Goal: Task Accomplishment & Management: Complete application form

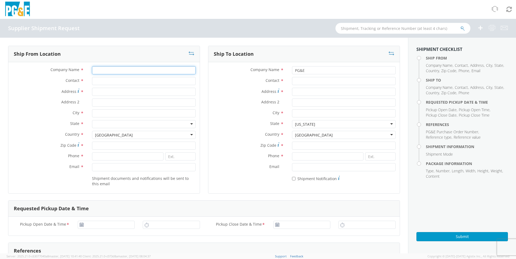
click at [102, 69] on input "Company Name *" at bounding box center [144, 70] width 104 height 8
type input "generac"
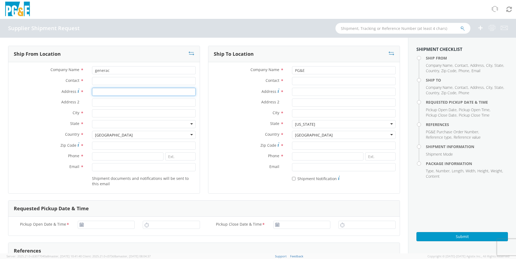
type input "303 Venture ct"
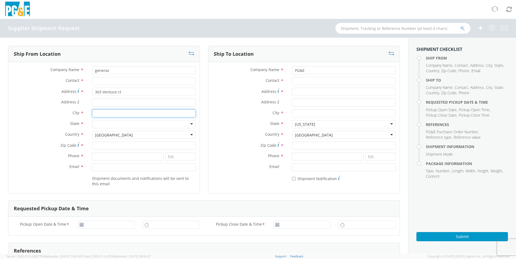
type input "[GEOGRAPHIC_DATA]"
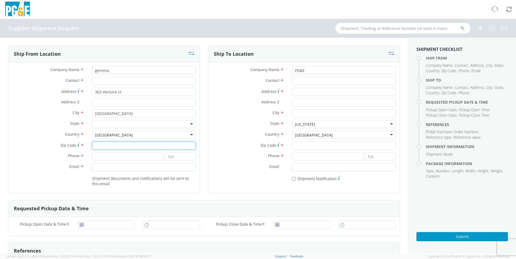
type input "53546"
type input "2622884903"
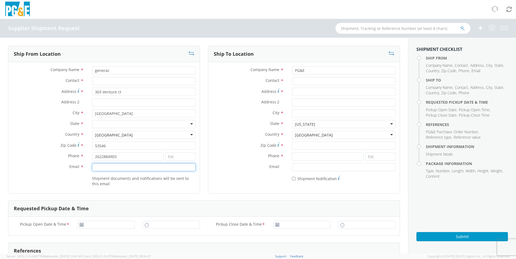
type input "[EMAIL_ADDRESS][DOMAIN_NAME]"
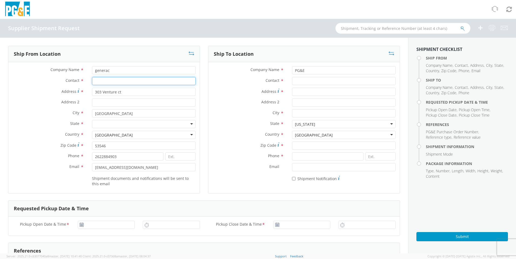
click at [102, 82] on input "Contact *" at bounding box center [144, 81] width 104 height 8
drag, startPoint x: 123, startPoint y: 83, endPoint x: 92, endPoint y: 83, distance: 31.0
click at [92, 83] on input "[PHONE_NUMBER]" at bounding box center [144, 81] width 104 height 8
type input "DC"
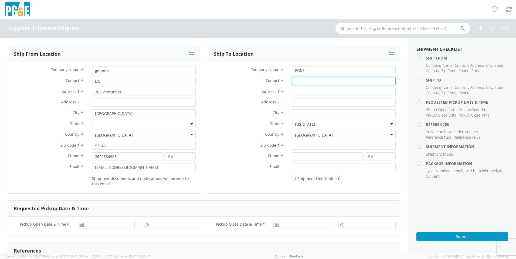
click at [317, 83] on input "Contact *" at bounding box center [344, 81] width 104 height 8
click at [310, 77] on input "Contact *" at bounding box center [344, 81] width 104 height 8
type input "[PERSON_NAME]"
click at [302, 90] on input "Address *" at bounding box center [344, 92] width 104 height 8
type input "308 STOCKTON YARD"
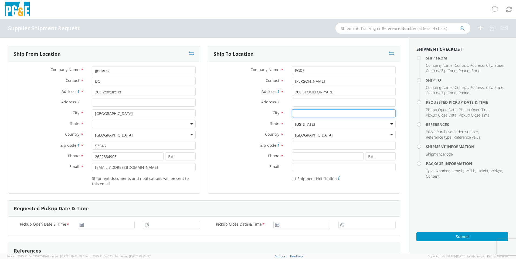
click at [302, 111] on input "City *" at bounding box center [344, 113] width 104 height 8
click at [292, 145] on input "Zip Code *" at bounding box center [344, 146] width 104 height 8
type input "95126"
click at [301, 114] on input "City *" at bounding box center [344, 113] width 104 height 8
type input "[GEOGRAPHIC_DATA][PERSON_NAME]"
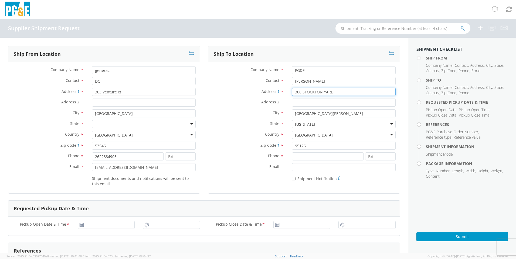
click at [339, 91] on input "308 STOCKTON YARD" at bounding box center [344, 92] width 104 height 8
type input "[STREET_ADDRESS]"
click at [310, 154] on input at bounding box center [327, 157] width 71 height 8
type input "520.705.6085"
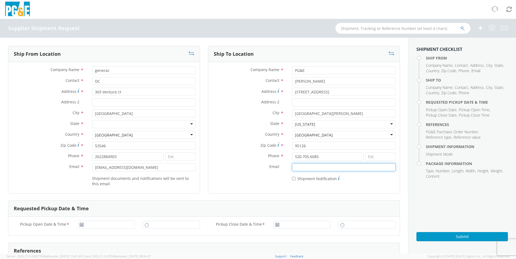
click at [310, 167] on input "Email *" at bounding box center [344, 167] width 104 height 8
click at [319, 167] on input "Email *" at bounding box center [344, 167] width 104 height 8
type input "[EMAIL_ADDRESS][DOMAIN_NAME]"
click at [292, 179] on input "* Shipment Notification" at bounding box center [294, 179] width 4 height 4
checkbox input "true"
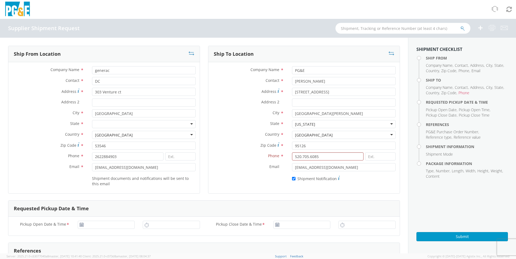
click at [80, 226] on use at bounding box center [82, 225] width 4 height 4
type input "[DATE]"
click at [94, 225] on input "[DATE]" at bounding box center [106, 225] width 57 height 8
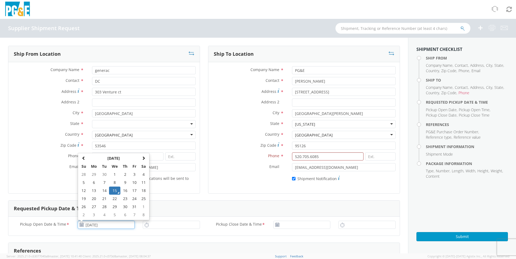
click at [114, 189] on td "15" at bounding box center [114, 191] width 11 height 8
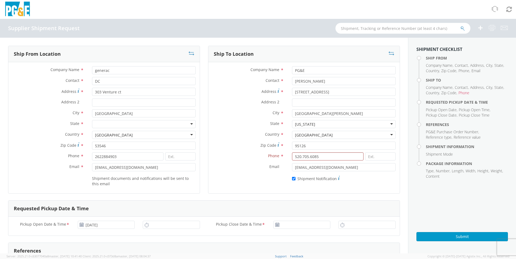
click at [145, 226] on icon at bounding box center [146, 225] width 5 height 5
click at [155, 225] on input "10:00 AM" at bounding box center [171, 225] width 57 height 8
type input "7:00 AM"
click at [275, 224] on use at bounding box center [277, 225] width 4 height 4
click at [281, 224] on input "[DATE]" at bounding box center [301, 225] width 57 height 8
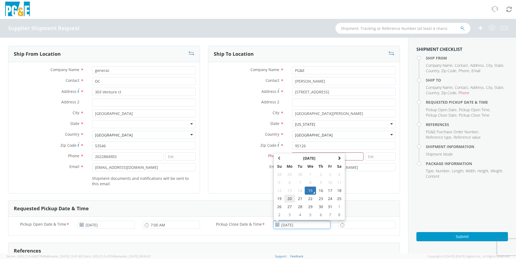
click at [285, 198] on td "20" at bounding box center [289, 199] width 11 height 8
type input "[DATE]"
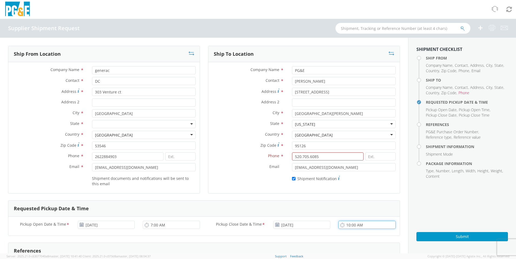
click at [358, 223] on input "10:00 AM" at bounding box center [366, 225] width 57 height 8
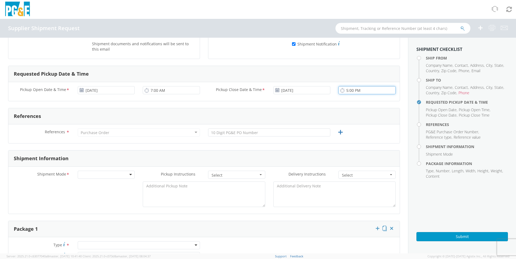
type input "5:00 PM"
click at [245, 132] on input "text" at bounding box center [269, 133] width 122 height 8
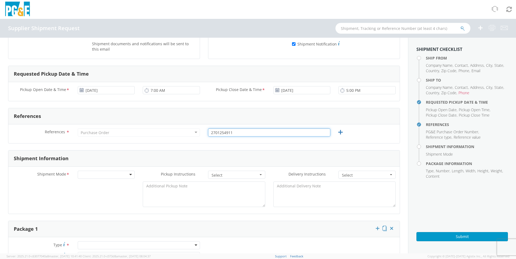
type input "2701254911"
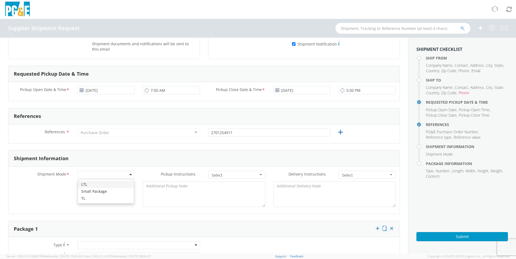
click at [100, 176] on div at bounding box center [106, 175] width 57 height 8
click at [104, 246] on div at bounding box center [139, 246] width 122 height 8
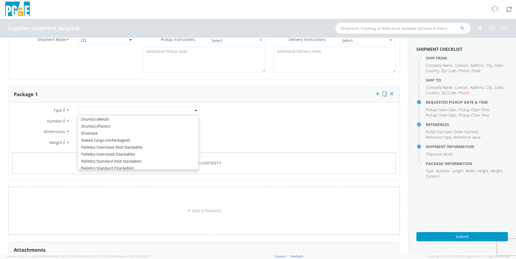
scroll to position [54, 0]
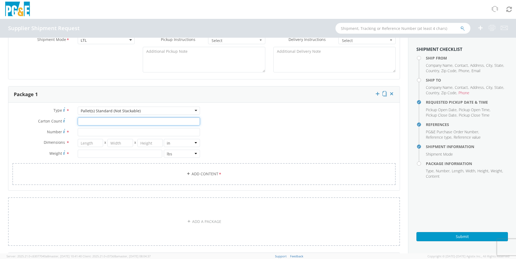
click at [95, 123] on input "Carton Count *" at bounding box center [139, 122] width 122 height 8
click at [105, 120] on input "1" at bounding box center [139, 122] width 122 height 8
type input "1"
click at [85, 131] on input "Number *" at bounding box center [139, 132] width 122 height 8
type input "1"
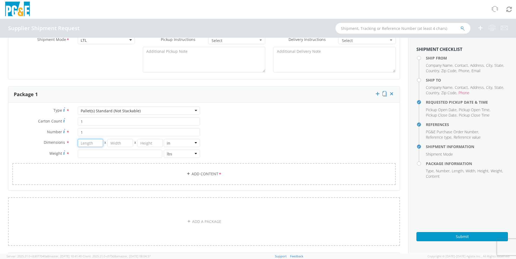
click at [88, 143] on input "number" at bounding box center [91, 143] width 26 height 8
type input "28.3"
click at [125, 144] on input "number" at bounding box center [120, 143] width 26 height 8
type input "21.7"
click at [145, 143] on input "number" at bounding box center [150, 143] width 26 height 8
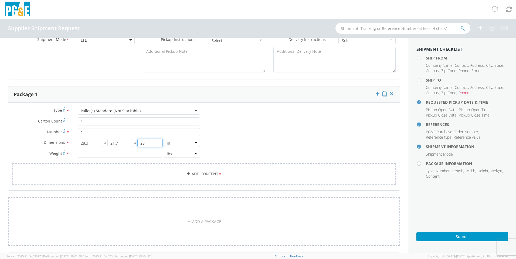
type input "28"
click at [121, 154] on input "number" at bounding box center [120, 154] width 84 height 8
type input "220"
click at [172, 175] on link "Add Content *" at bounding box center [203, 174] width 383 height 22
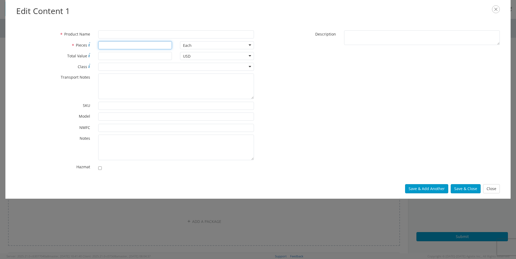
click at [100, 46] on input "* Pieces" at bounding box center [135, 45] width 74 height 8
type input "1"
click at [119, 56] on input "* Total Value" at bounding box center [135, 56] width 74 height 8
click at [112, 56] on input "* Total Value" at bounding box center [135, 56] width 74 height 8
type input "1750"
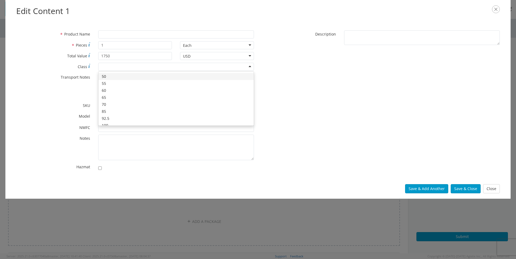
click at [109, 66] on div at bounding box center [176, 67] width 156 height 8
click at [459, 187] on button "Save & Close" at bounding box center [465, 188] width 30 height 9
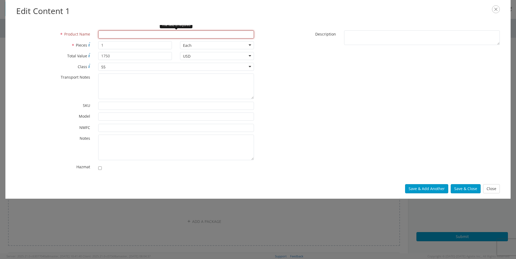
click at [135, 36] on input "* Product Name" at bounding box center [176, 34] width 156 height 8
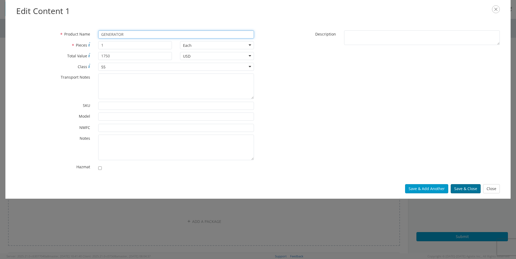
type input "GENERATOR"
click at [462, 191] on button "Save & Close" at bounding box center [465, 188] width 30 height 9
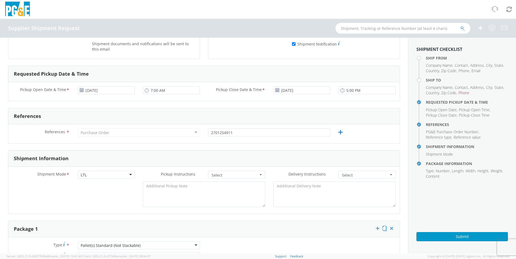
scroll to position [0, 0]
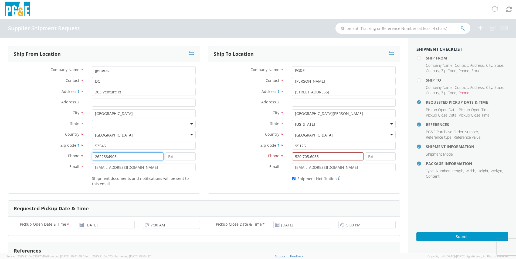
click at [125, 156] on input "2622884903" at bounding box center [127, 157] width 71 height 8
click at [300, 155] on input "520.705.6085" at bounding box center [327, 157] width 71 height 8
type input "5207056085"
click at [134, 124] on div at bounding box center [144, 124] width 104 height 8
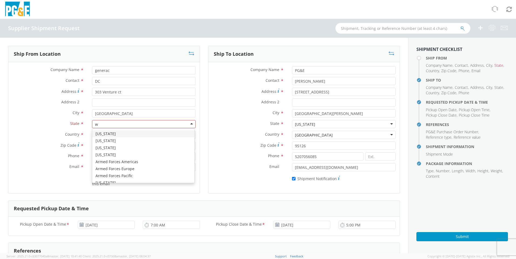
type input "wi"
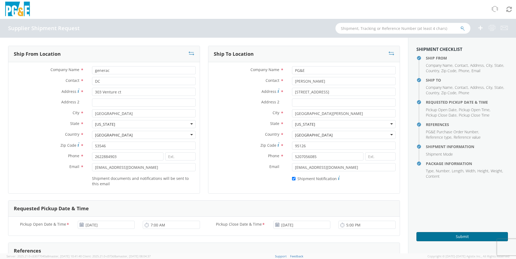
click at [455, 236] on button "Submit" at bounding box center [461, 236] width 91 height 9
